Goal: Task Accomplishment & Management: Manage account settings

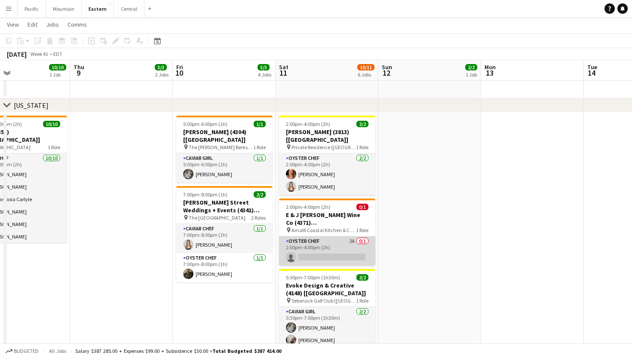
click at [331, 244] on app-card-role "Oyster Chef 2A 0/1 2:00pm-4:00pm (2h) single-neutral-actions" at bounding box center [327, 251] width 96 height 29
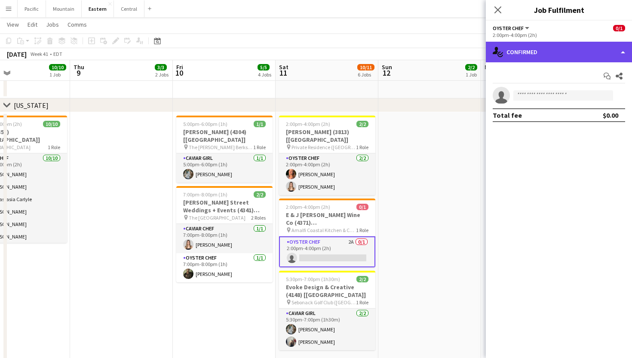
click at [569, 56] on div "single-neutral-actions-check-2 Confirmed" at bounding box center [559, 52] width 146 height 21
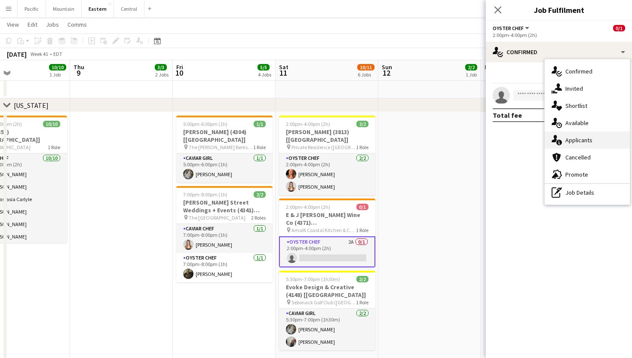
click at [581, 138] on span "Applicants" at bounding box center [579, 140] width 27 height 8
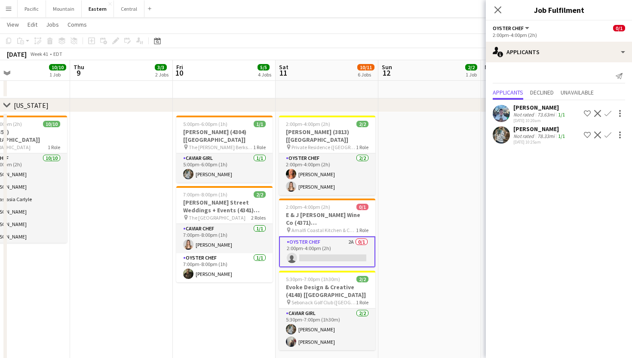
click at [609, 132] on app-icon "Confirm" at bounding box center [608, 135] width 7 height 7
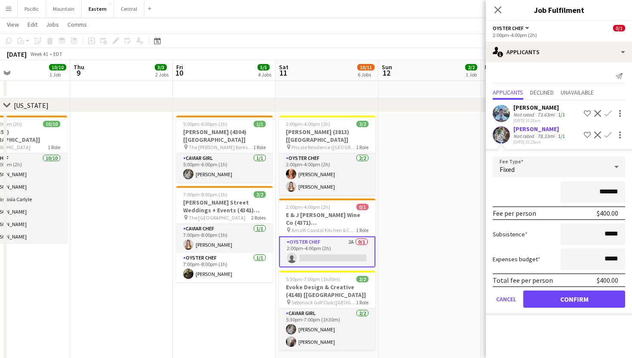
click at [566, 305] on button "Confirm" at bounding box center [575, 299] width 102 height 17
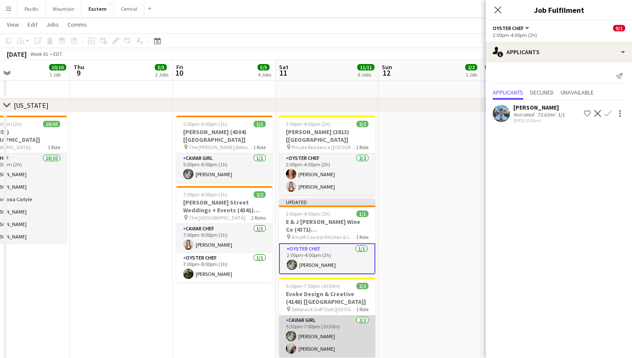
click at [334, 321] on app-card-role "Caviar Girl [DEMOGRAPHIC_DATA][DATE] 5:30pm-7:00pm (1h30m) [PERSON_NAME] [PERSO…" at bounding box center [327, 337] width 96 height 42
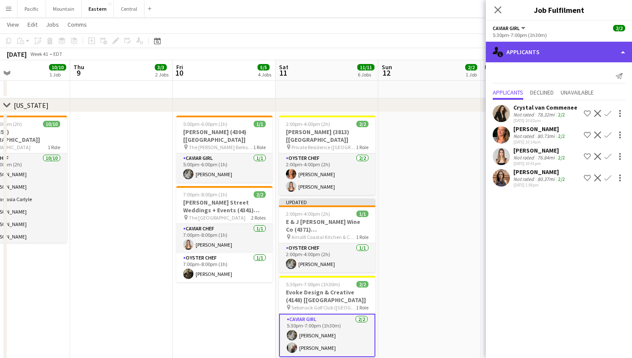
click at [552, 47] on div "single-neutral-actions-information Applicants" at bounding box center [559, 52] width 146 height 21
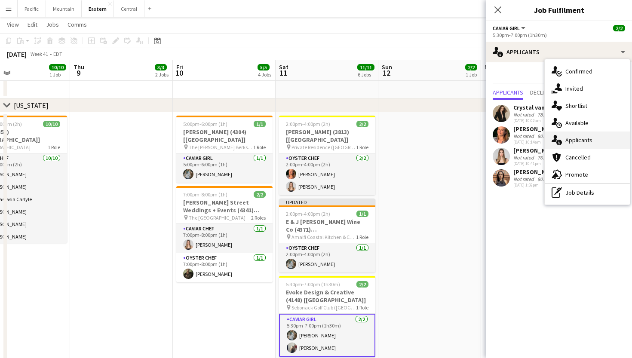
click at [601, 142] on div "single-neutral-actions-information Applicants" at bounding box center [587, 140] width 85 height 17
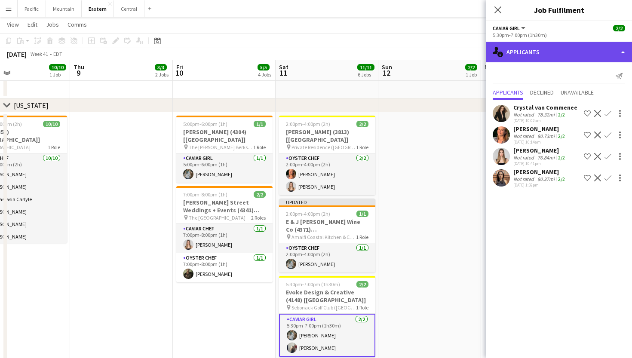
click at [581, 51] on div "single-neutral-actions-information Applicants" at bounding box center [559, 52] width 146 height 21
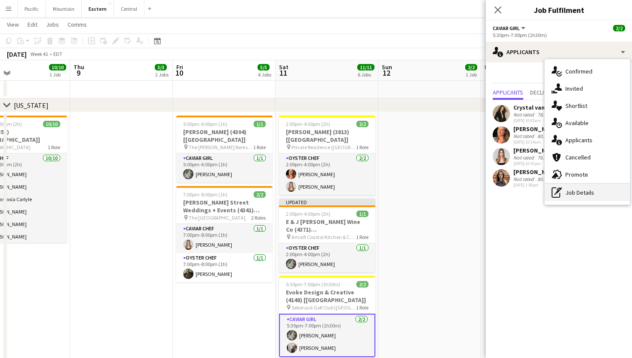
click at [590, 196] on div "pen-write Job Details" at bounding box center [587, 192] width 85 height 17
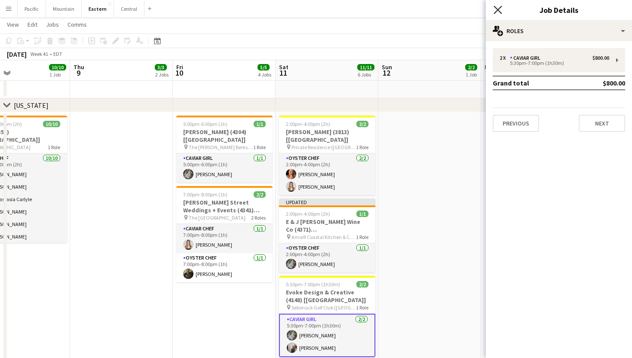
click at [500, 9] on icon "Close pop-in" at bounding box center [498, 10] width 8 height 8
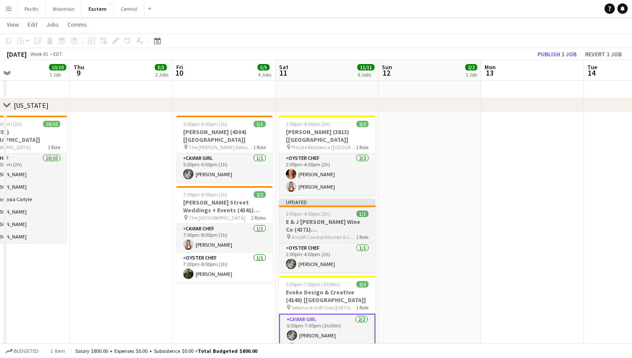
click at [352, 218] on h3 "E & J [PERSON_NAME] Wine Co (4371) [[GEOGRAPHIC_DATA]]" at bounding box center [327, 225] width 96 height 15
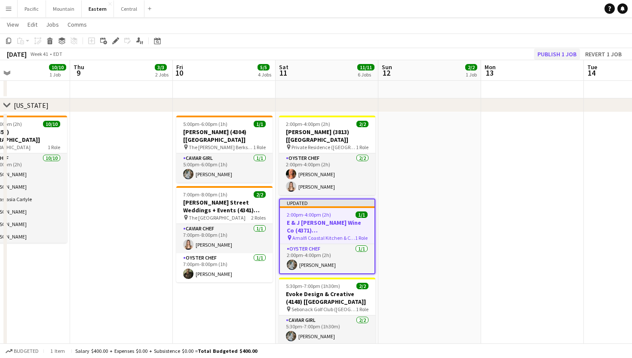
click at [567, 54] on button "Publish 1 job" at bounding box center [557, 54] width 46 height 11
